Goal: Information Seeking & Learning: Learn about a topic

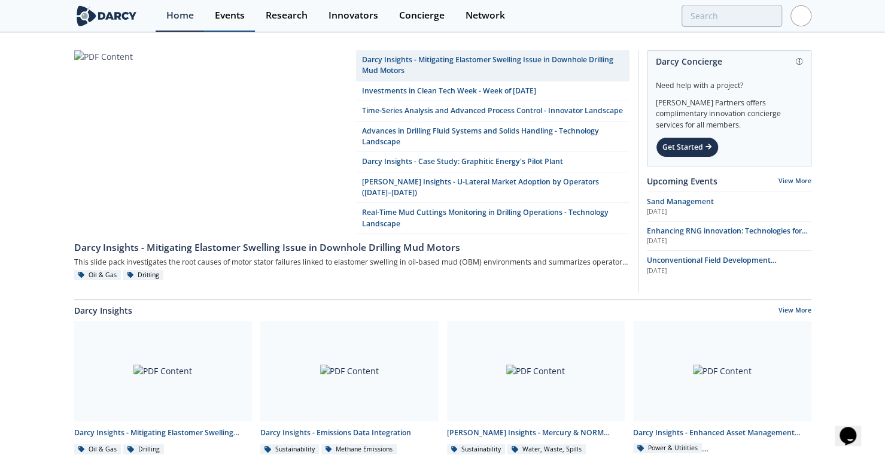
click at [239, 13] on div "Events" at bounding box center [230, 16] width 30 height 10
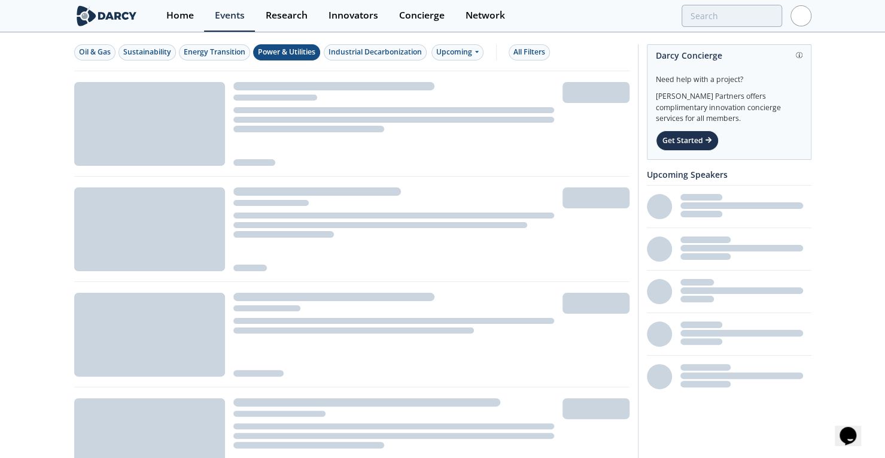
click at [298, 51] on div "Power & Utilities" at bounding box center [286, 52] width 57 height 11
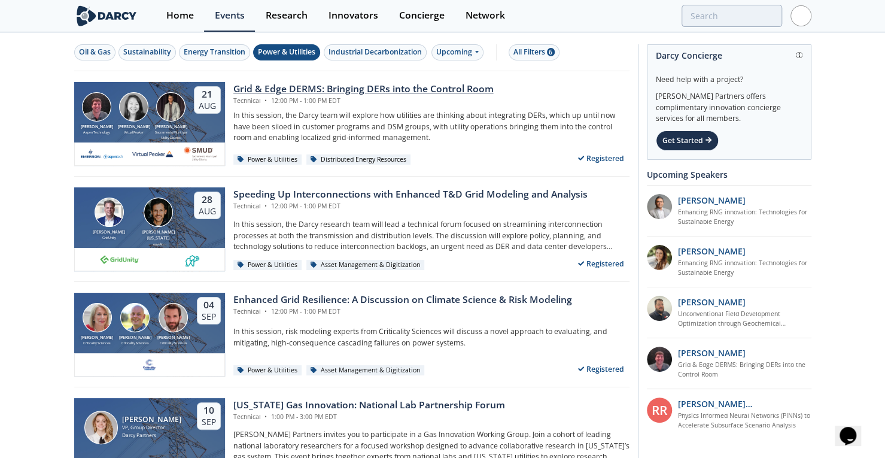
click at [301, 88] on div "Grid & Edge DERMS: Bringing DERs into the Control Room" at bounding box center [363, 89] width 260 height 14
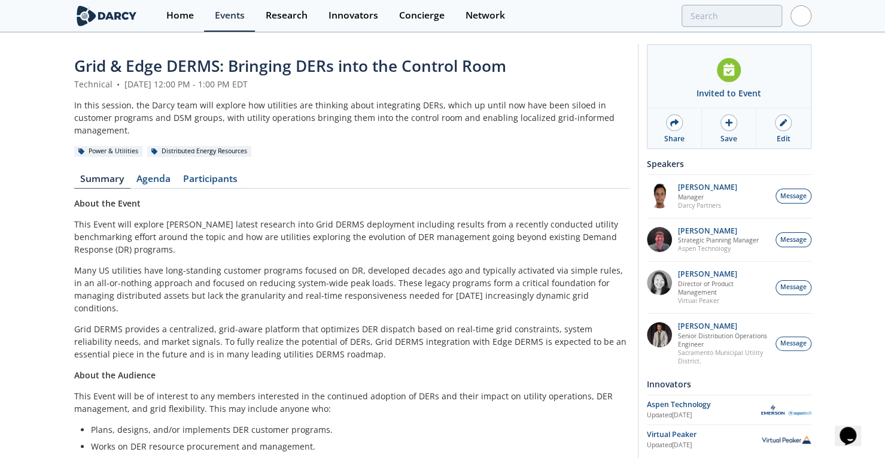
click at [392, 65] on span "Grid & Edge DERMS: Bringing DERs into the Control Room" at bounding box center [290, 66] width 432 height 22
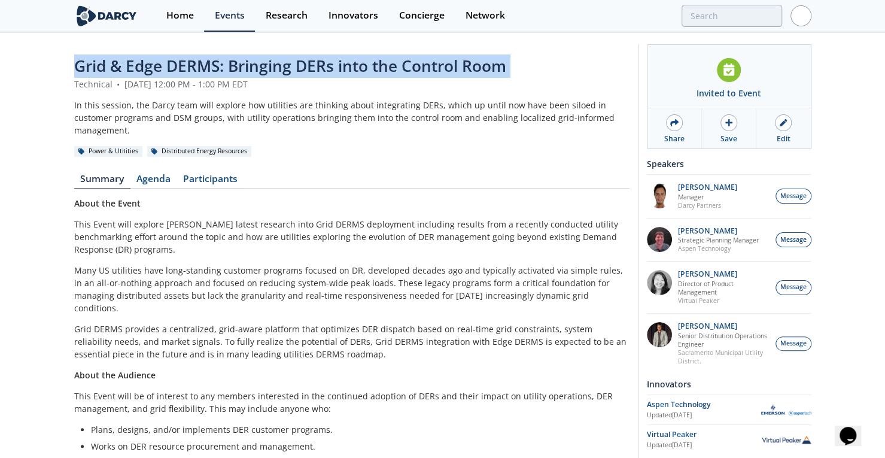
click at [392, 65] on span "Grid & Edge DERMS: Bringing DERs into the Control Room" at bounding box center [290, 66] width 432 height 22
copy header "Grid & Edge DERMS: Bringing DERs into the Control Room"
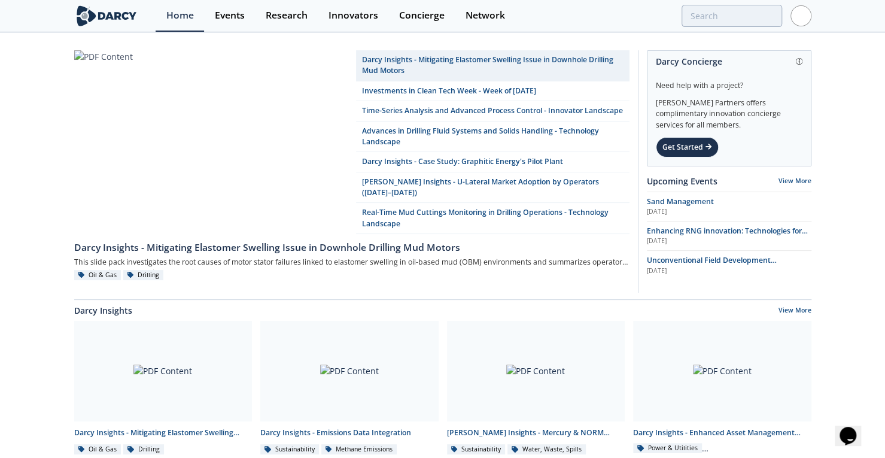
click at [809, 20] on img at bounding box center [800, 15] width 21 height 21
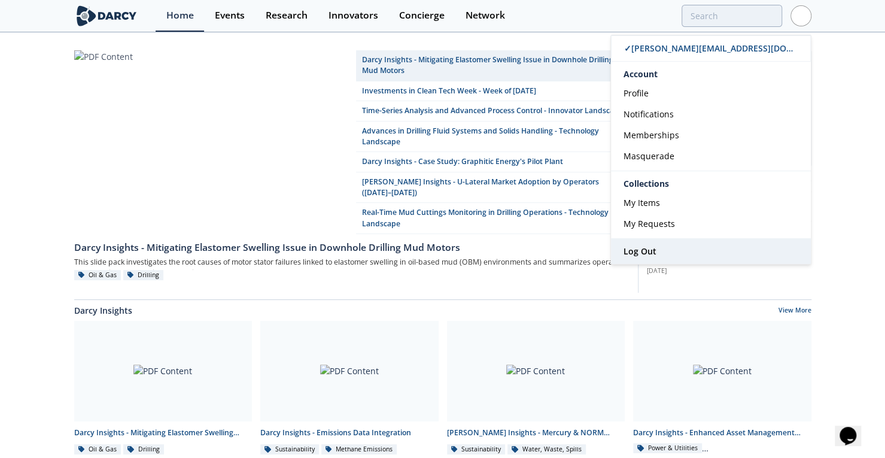
click at [658, 243] on link "Log Out" at bounding box center [711, 251] width 200 height 25
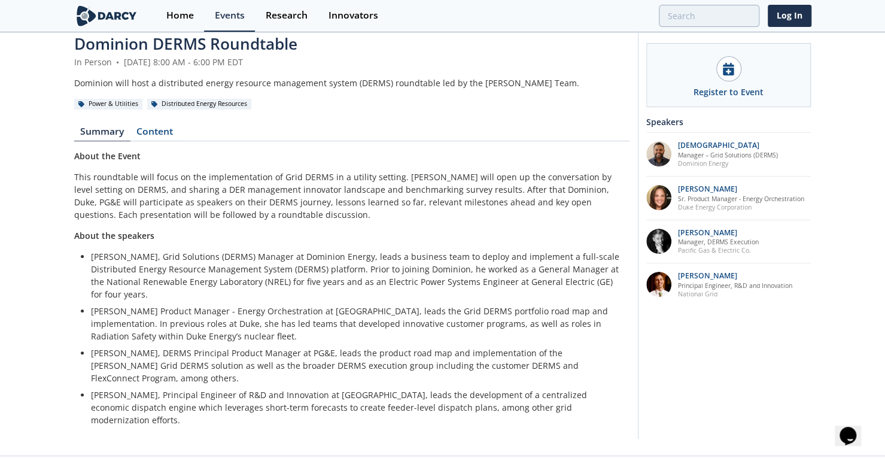
drag, startPoint x: 421, startPoint y: 126, endPoint x: 428, endPoint y: 202, distance: 76.3
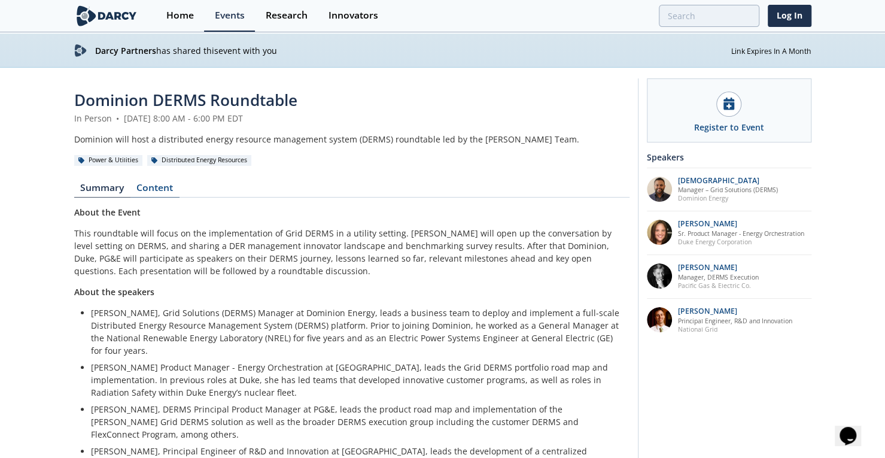
click at [156, 187] on link "Content" at bounding box center [154, 190] width 49 height 14
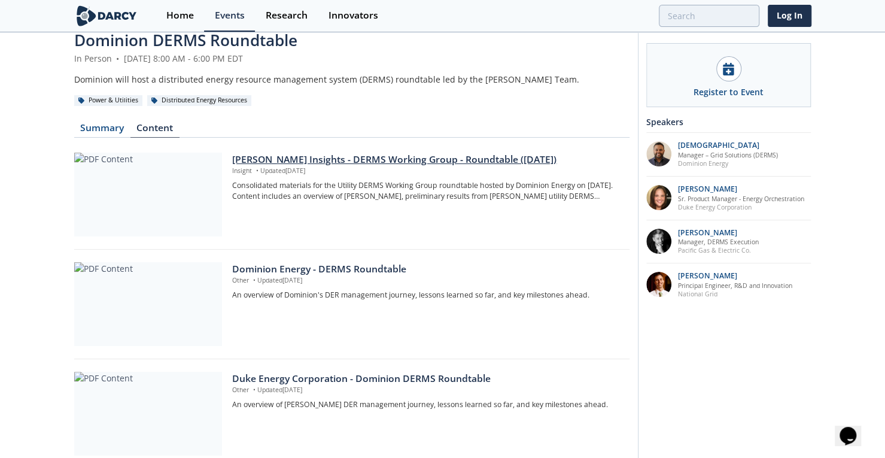
drag, startPoint x: 383, startPoint y: 169, endPoint x: 386, endPoint y: 234, distance: 65.2
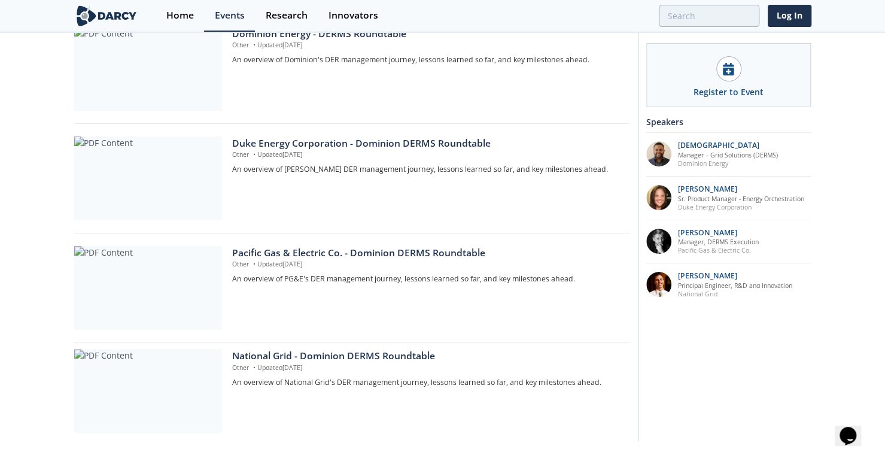
drag, startPoint x: 61, startPoint y: 316, endPoint x: 66, endPoint y: 391, distance: 74.9
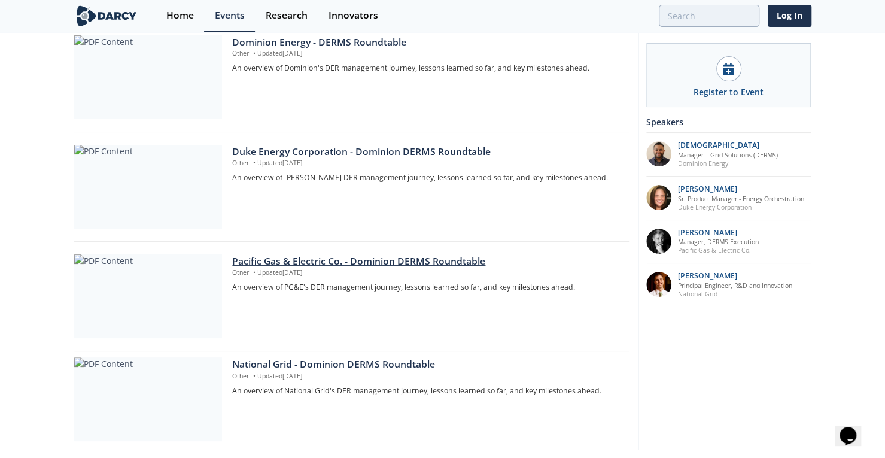
scroll to position [261, 0]
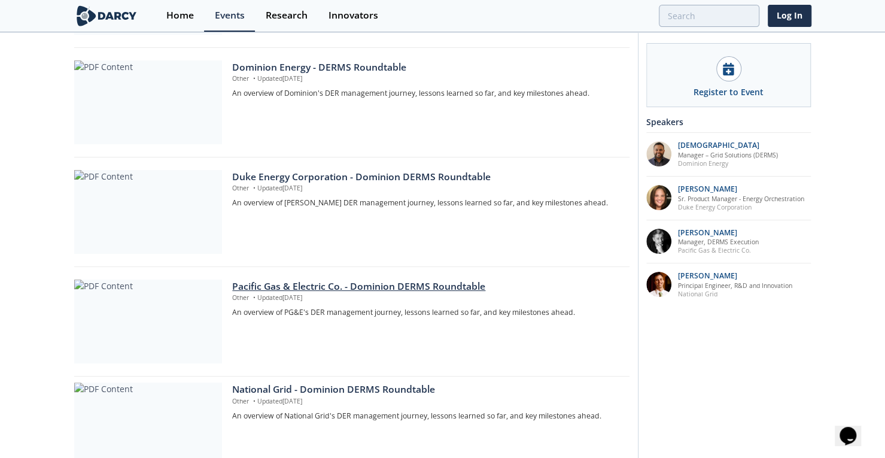
click at [314, 285] on div "Pacific Gas & Electric Co. - Dominion DERMS Roundtable" at bounding box center [426, 286] width 388 height 14
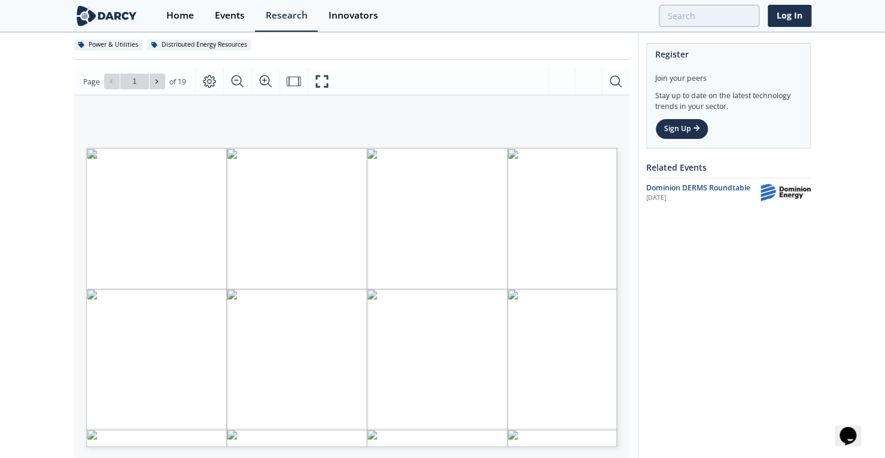
drag, startPoint x: 71, startPoint y: 259, endPoint x: 59, endPoint y: 191, distance: 69.2
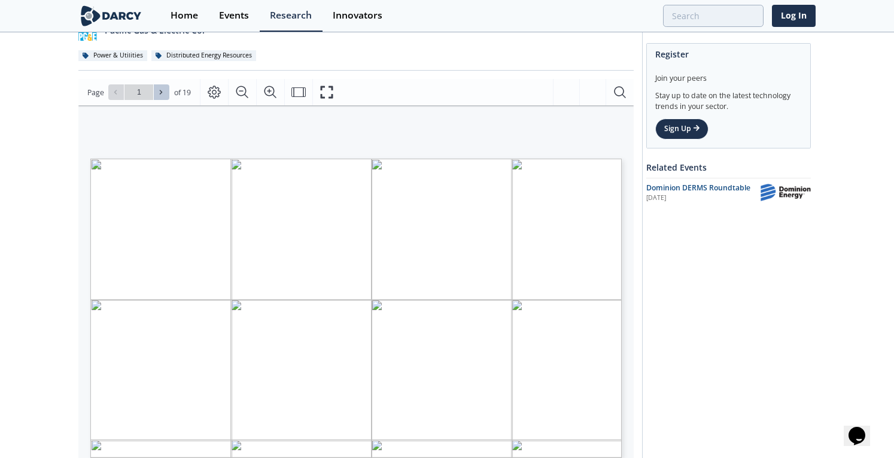
click at [161, 99] on button at bounding box center [162, 92] width 16 height 16
type input "2"
click at [160, 95] on icon at bounding box center [160, 92] width 7 height 7
type input "3"
click at [160, 95] on icon at bounding box center [160, 92] width 7 height 7
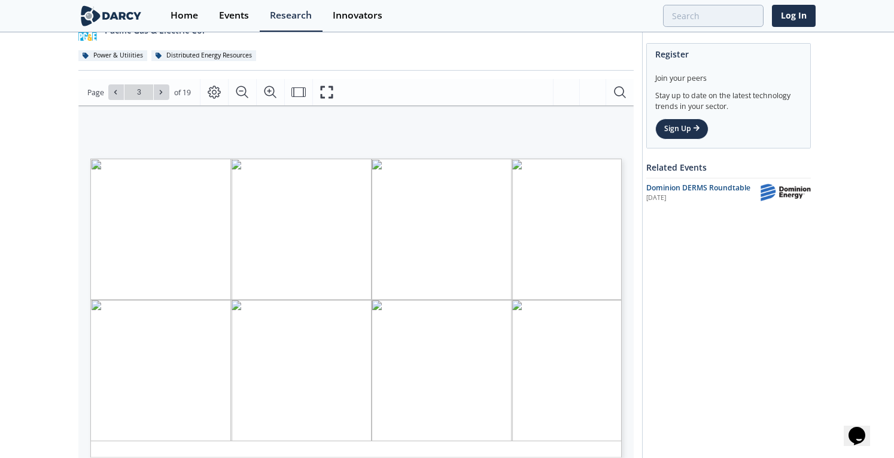
type input "4"
click at [160, 95] on icon at bounding box center [160, 92] width 7 height 7
type input "5"
click at [160, 95] on icon at bounding box center [160, 92] width 7 height 7
type input "6"
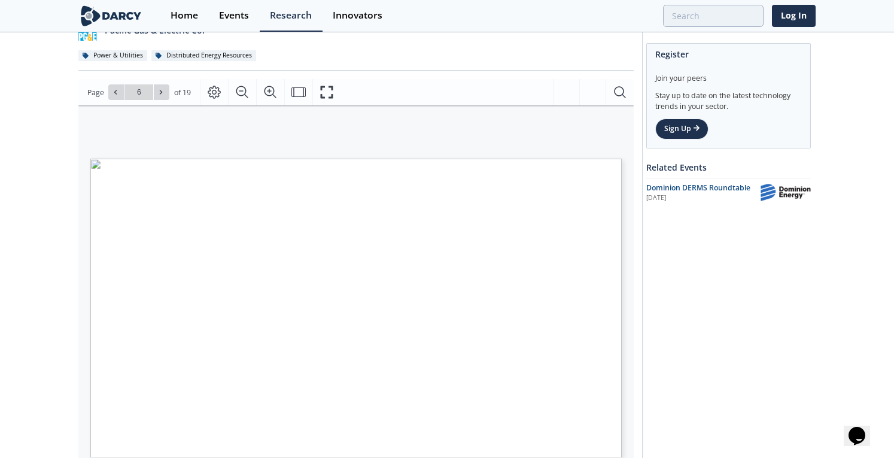
click at [160, 95] on icon at bounding box center [160, 92] width 7 height 7
type input "7"
click at [160, 95] on icon at bounding box center [160, 92] width 7 height 7
type input "8"
click at [158, 90] on icon at bounding box center [160, 92] width 7 height 7
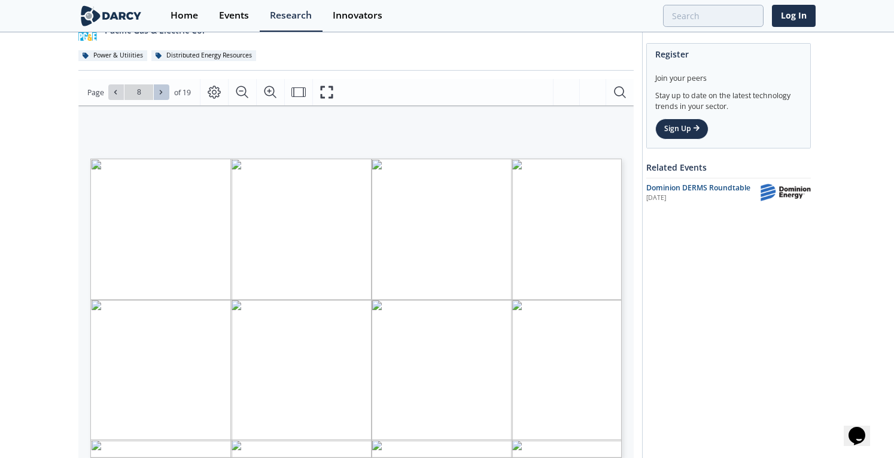
type input "9"
click at [158, 90] on icon at bounding box center [160, 92] width 7 height 7
type input "10"
click at [158, 90] on icon at bounding box center [160, 92] width 7 height 7
type input "12"
